Goal: Task Accomplishment & Management: Manage account settings

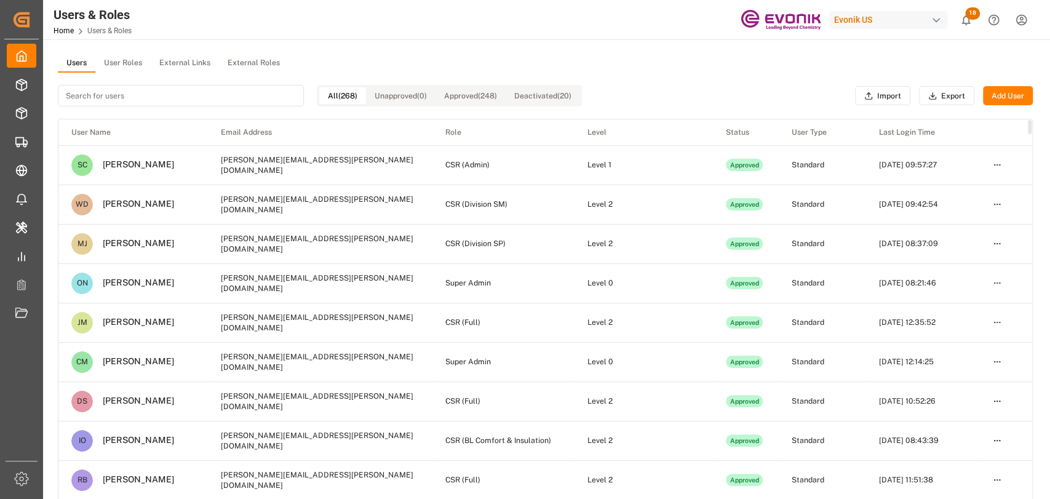
click at [106, 57] on button "User Roles" at bounding box center [122, 63] width 55 height 18
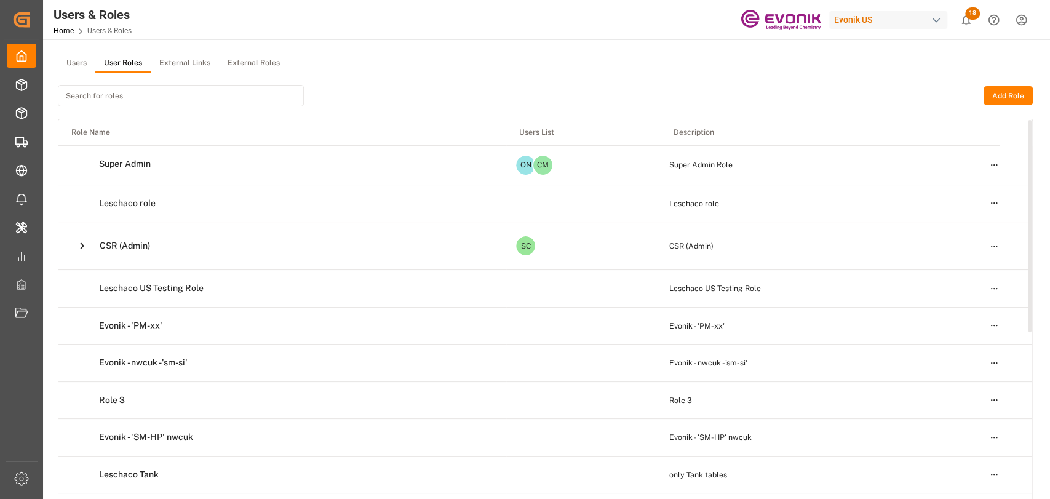
click at [76, 240] on icon at bounding box center [82, 245] width 13 height 13
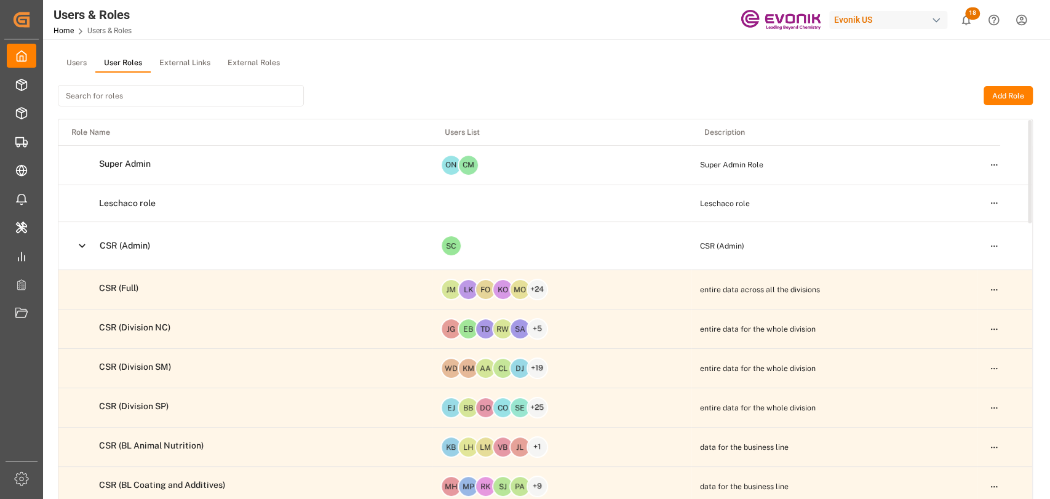
click at [1002, 283] on td "Open menu" at bounding box center [1004, 289] width 55 height 39
click at [996, 290] on html "Created by potrace 1.15, written by [PERSON_NAME] [DATE]-[DATE] Created by potr…" at bounding box center [525, 249] width 1050 height 499
click at [954, 314] on div "Edit" at bounding box center [968, 311] width 63 height 17
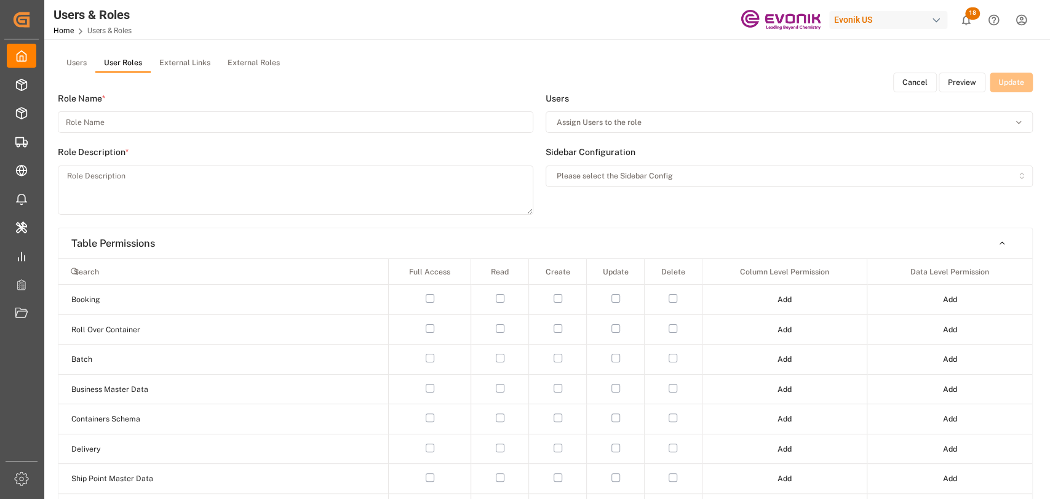
type input "CSR (Full)"
type textarea "entire data across all the divisions"
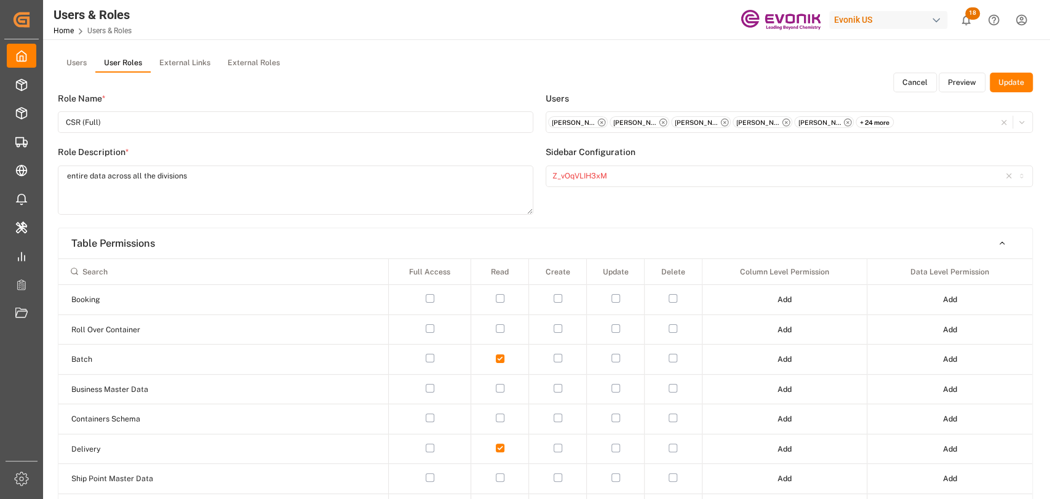
click at [959, 88] on button "Preview" at bounding box center [962, 83] width 47 height 20
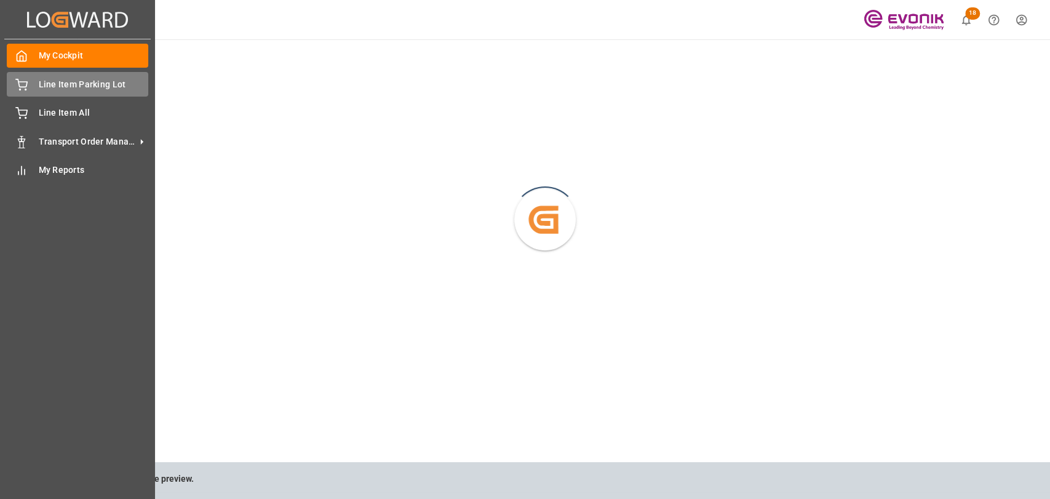
click at [23, 78] on div at bounding box center [17, 84] width 21 height 13
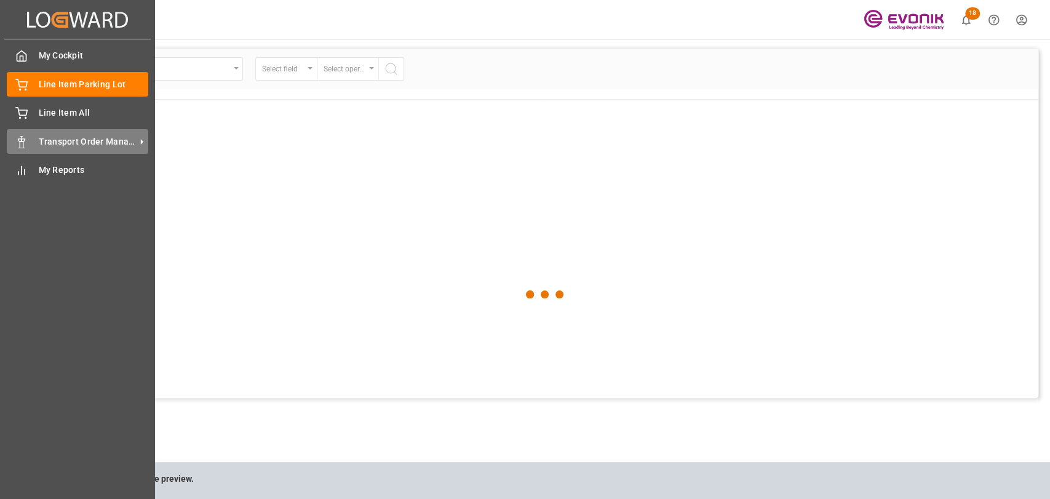
click at [64, 149] on div "Transport Order Management Transport Order Management" at bounding box center [77, 141] width 141 height 24
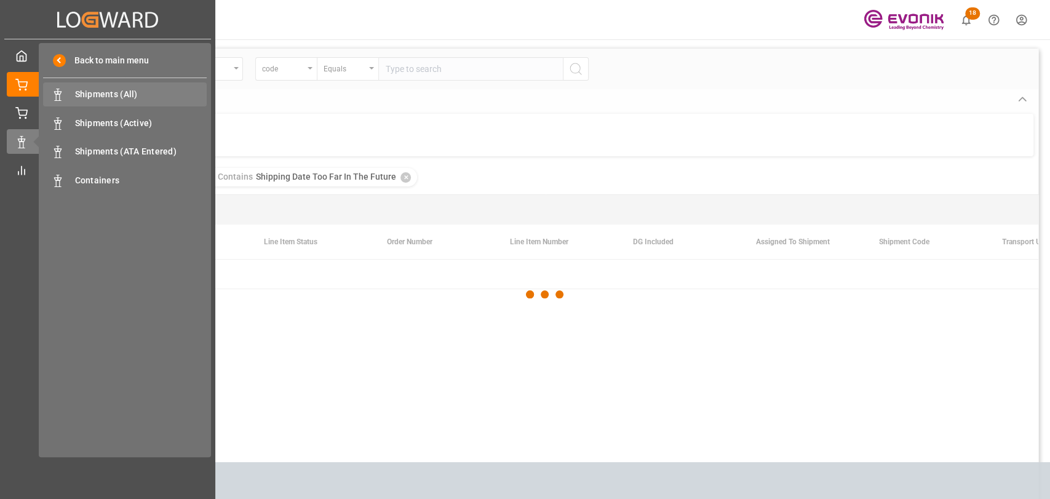
click at [126, 100] on span "Shipments (All)" at bounding box center [141, 94] width 132 height 13
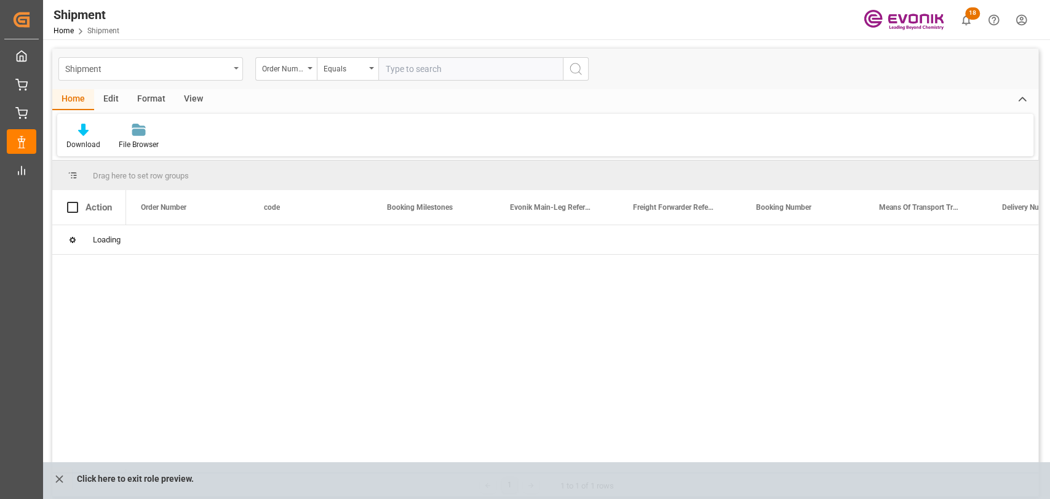
click at [231, 70] on div "Shipment" at bounding box center [150, 68] width 185 height 23
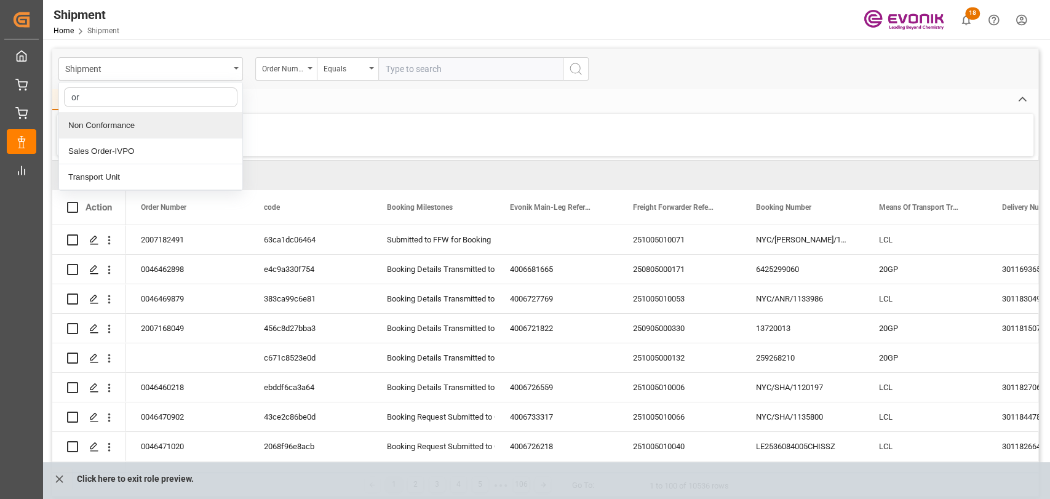
type input "ord"
click at [128, 125] on div "Sales Order-IVPO" at bounding box center [150, 126] width 183 height 26
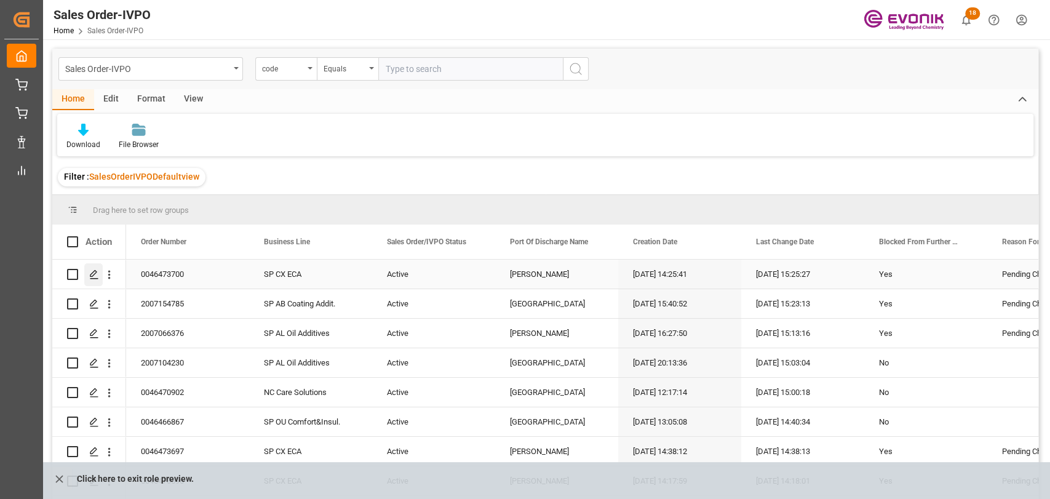
click at [93, 273] on icon "Press SPACE to select this row." at bounding box center [94, 274] width 10 height 10
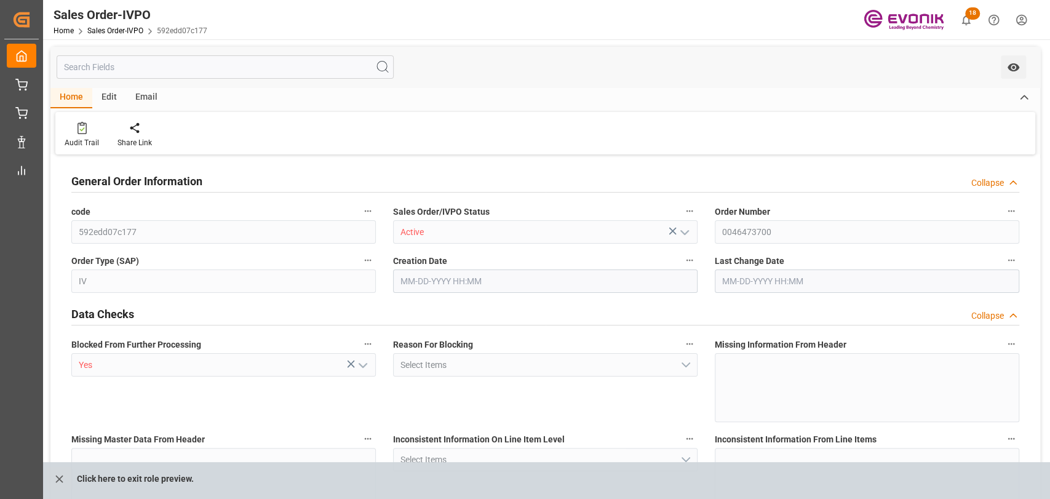
type input "BRSSZ"
type input "[EMAIL_ADDRESS] No: [PHONE_NUMBER]"
type input "0"
type input "1"
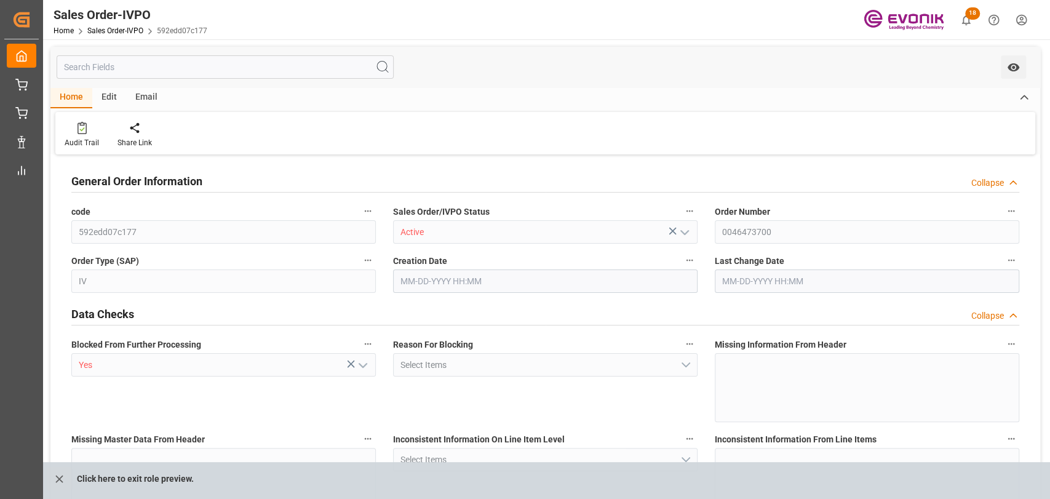
type input "1"
type input "2879.312"
type input "12.2123"
type input "17000"
type input "30"
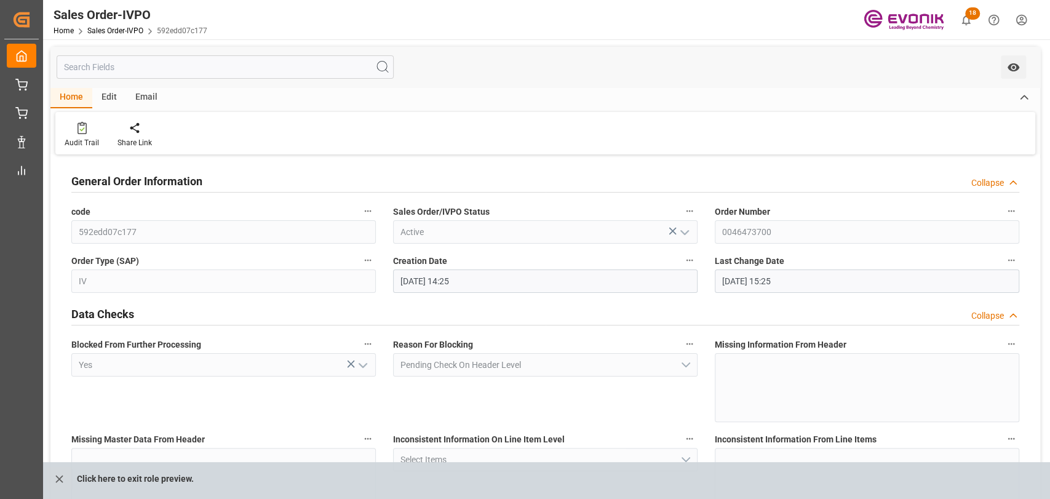
type input "[DATE] 14:25"
type input "[DATE] 15:25"
type input "[EMAIL_ADDRESS] No: [PHONE_NUMBER]"
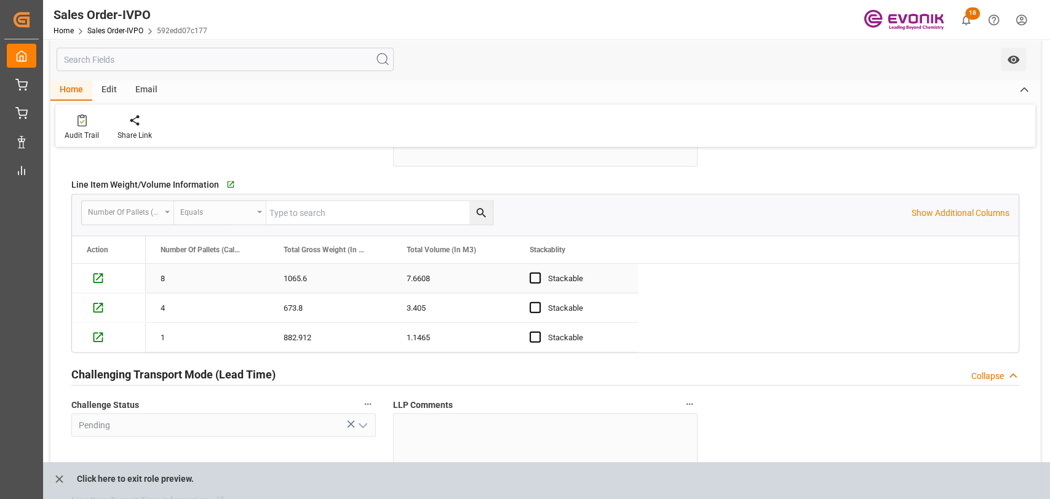
scroll to position [2050, 0]
